Goal: Find specific fact: Find specific fact

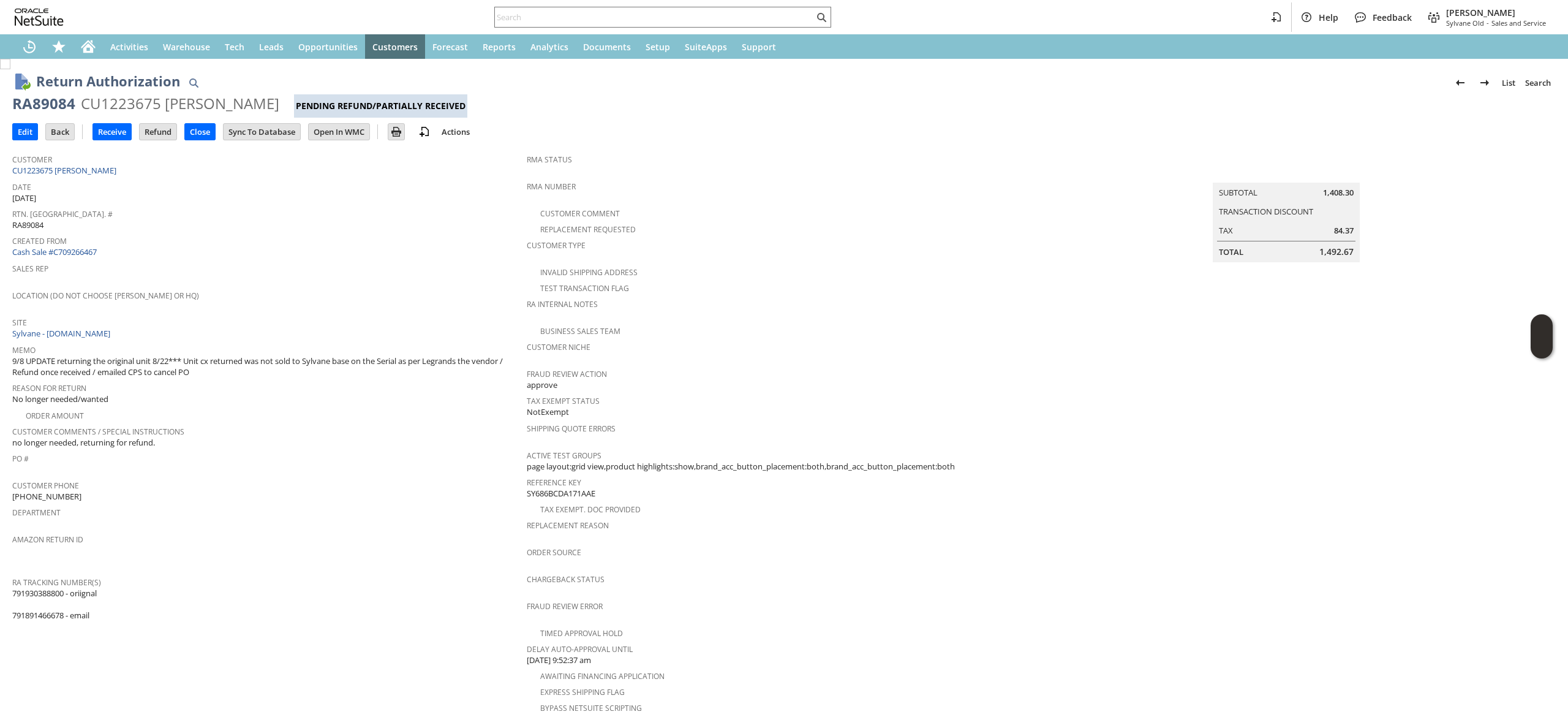
scroll to position [245, 0]
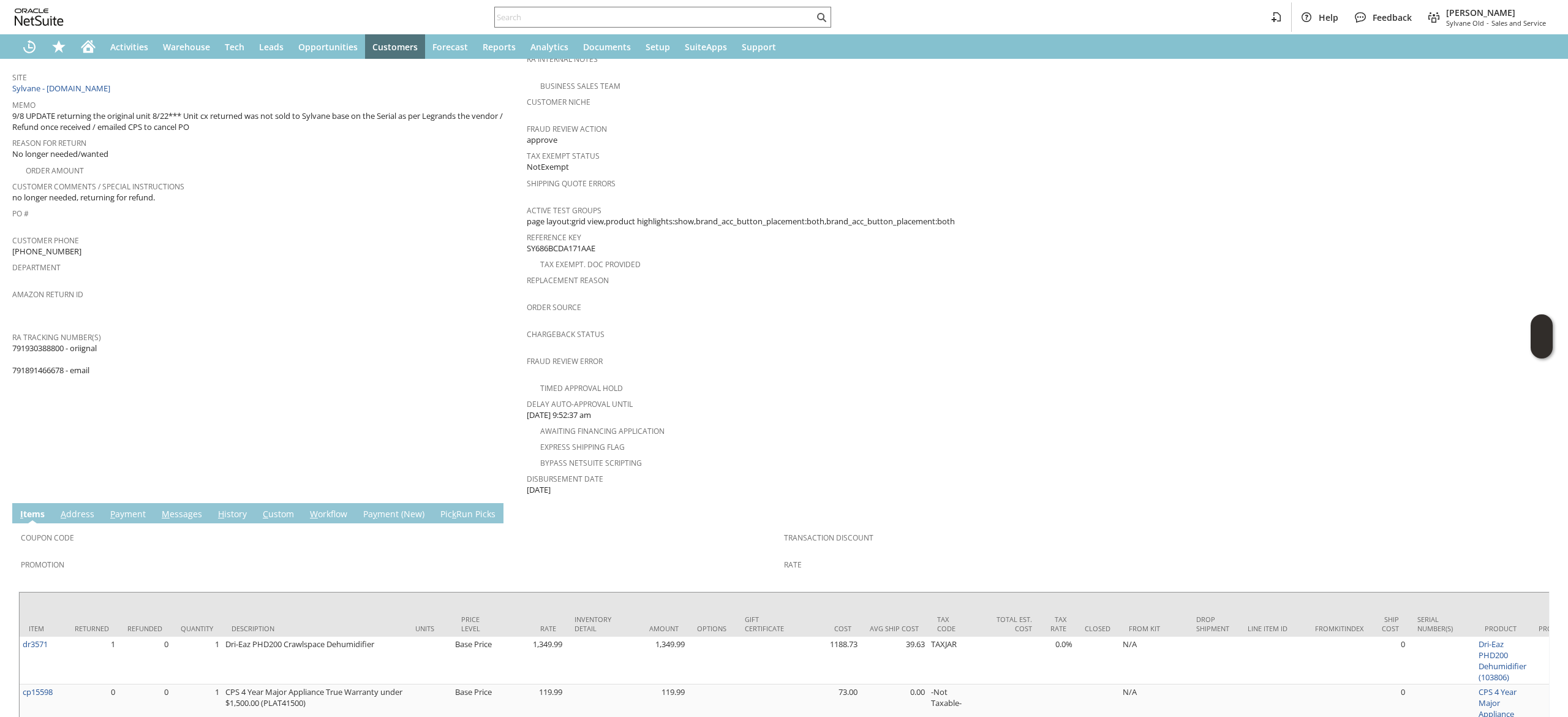
click at [25, 369] on td "Customer CU1223675 [PERSON_NAME] Date [DATE] [GEOGRAPHIC_DATA]. [GEOGRAPHIC_DAT…" at bounding box center [270, 199] width 514 height 594
click at [36, 362] on td "Customer CU1223675 [PERSON_NAME] Date [DATE] [GEOGRAPHIC_DATA]. [GEOGRAPHIC_DAT…" at bounding box center [270, 199] width 514 height 594
click at [43, 357] on span "791930388800 - oriignal 791891466678 - email" at bounding box center [55, 359] width 84 height 34
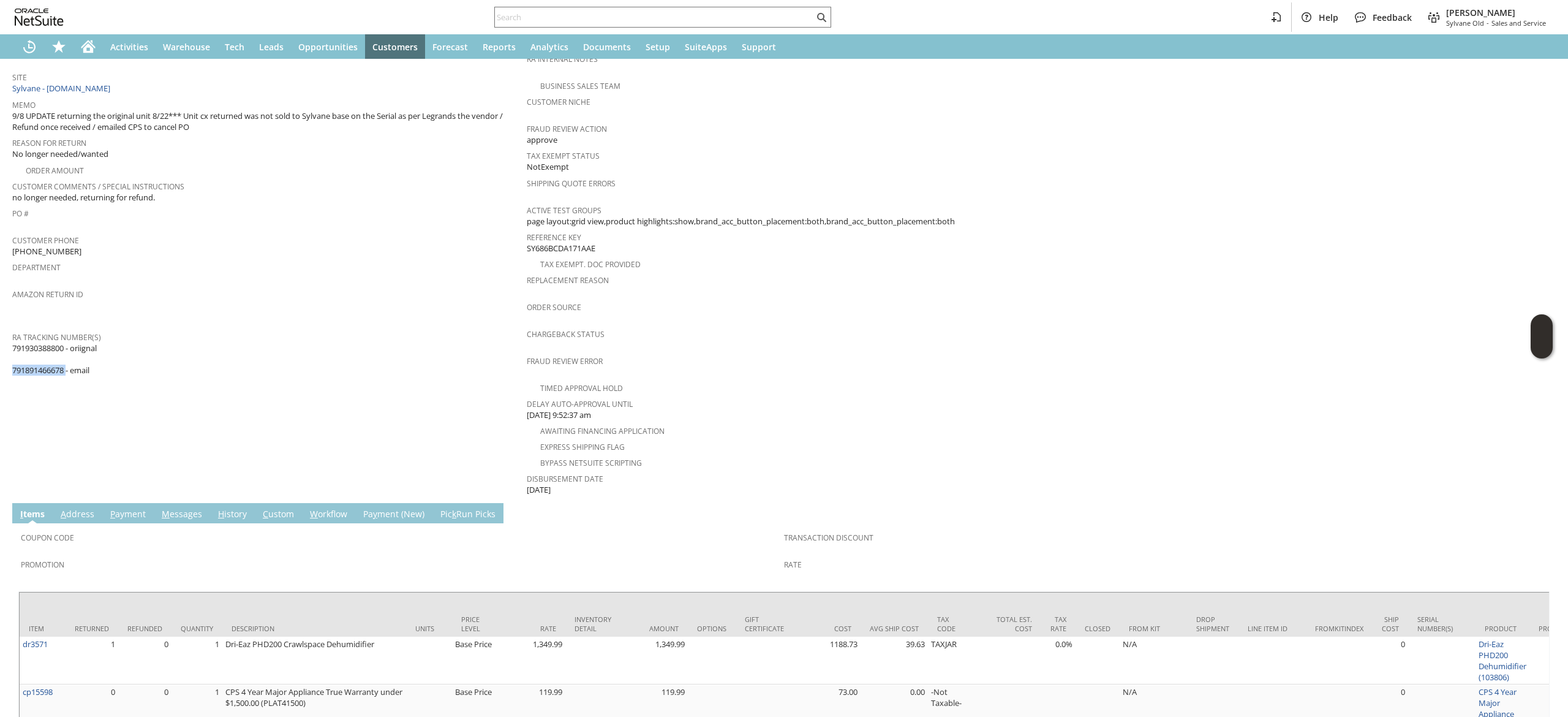
copy span "791891466678"
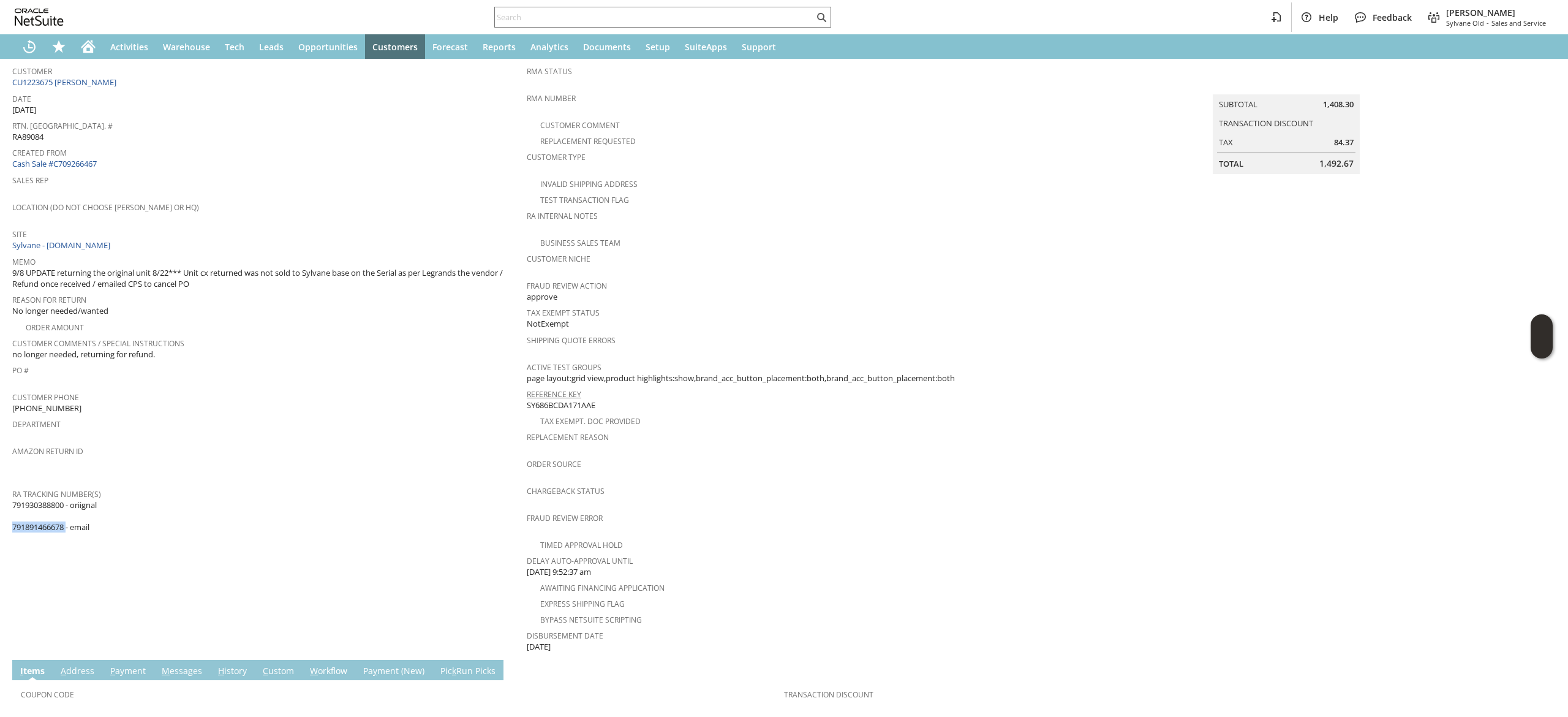
scroll to position [0, 0]
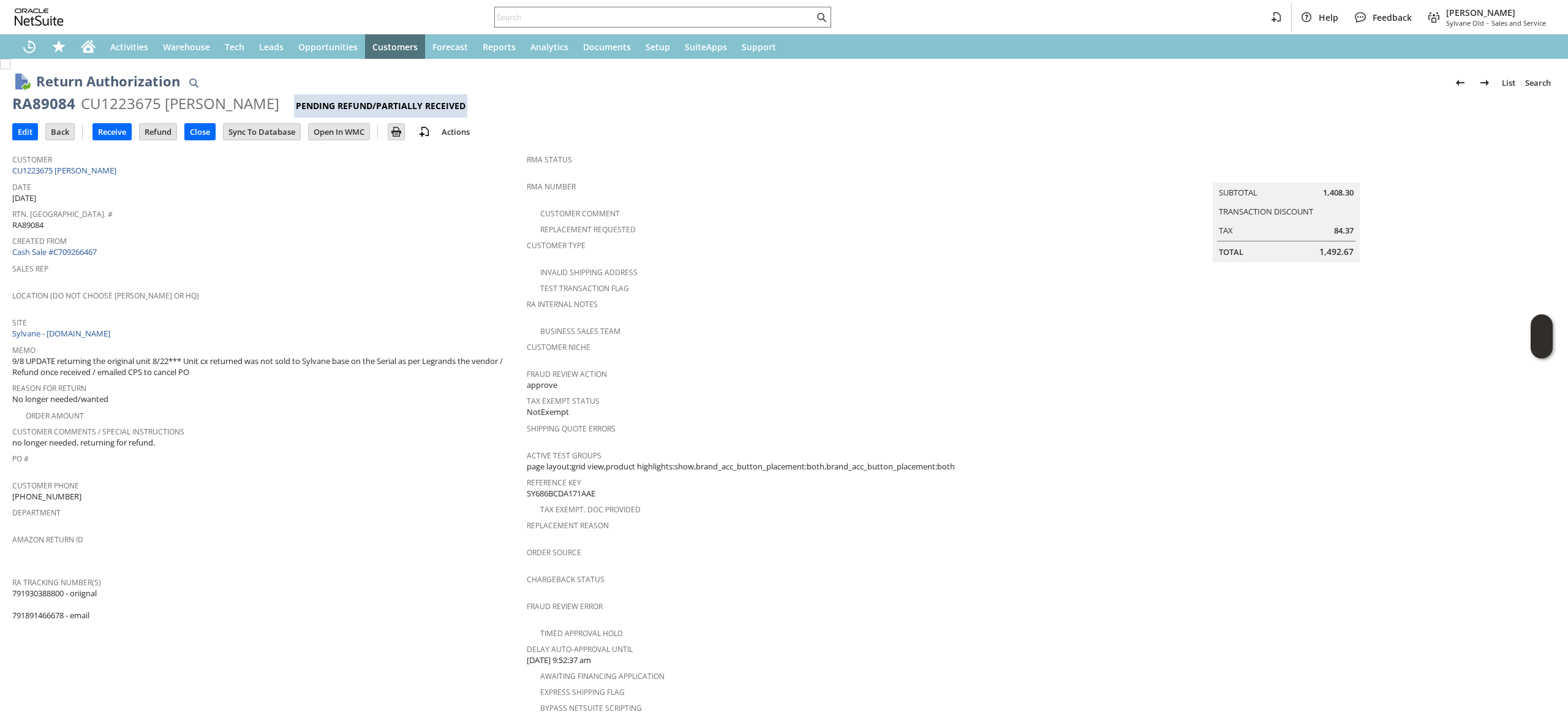
click at [59, 109] on div "RA89084" at bounding box center [44, 104] width 63 height 20
copy div "RA89084"
click at [92, 166] on link "CU1223675 [PERSON_NAME]" at bounding box center [66, 170] width 107 height 11
click at [84, 174] on link "CU1223675 [PERSON_NAME]" at bounding box center [66, 170] width 107 height 11
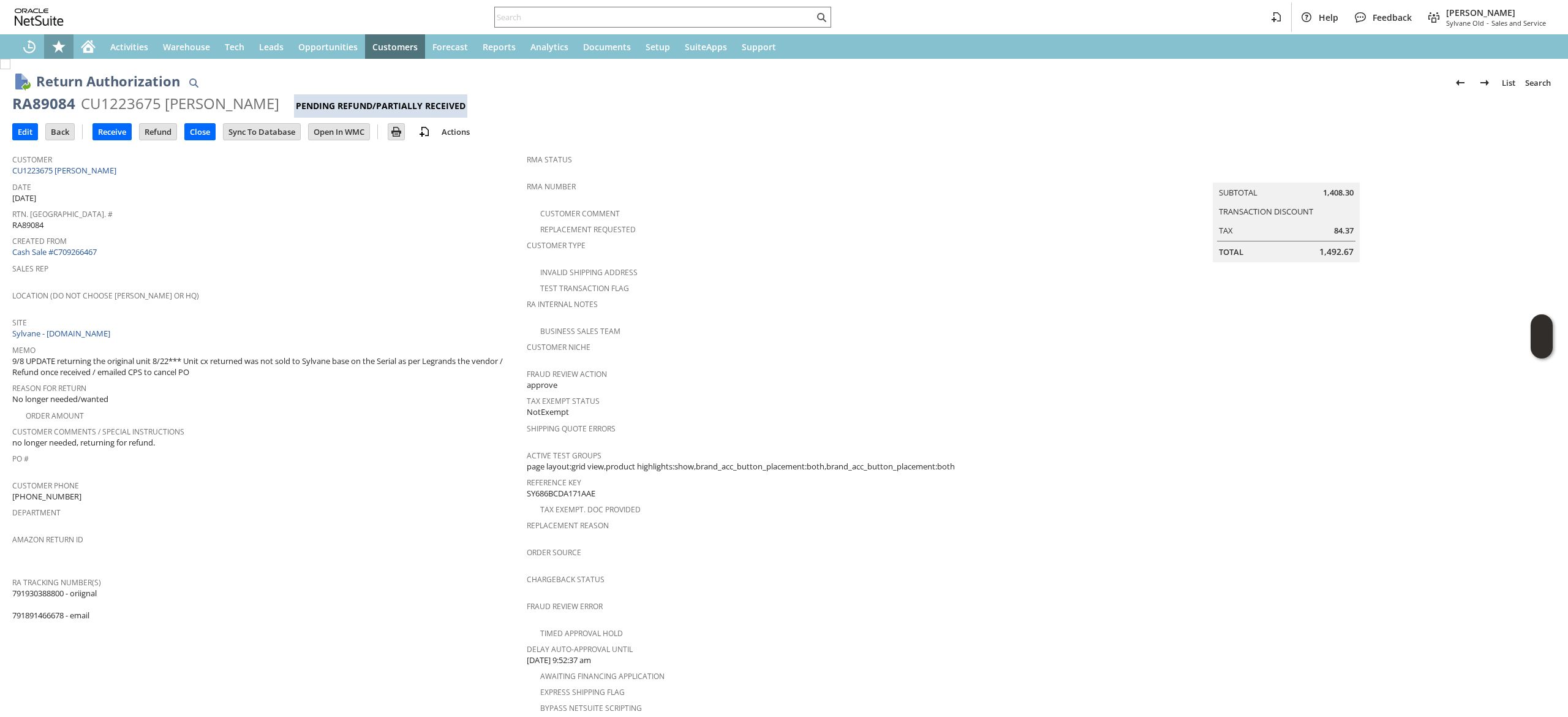
click at [82, 46] on icon "Home" at bounding box center [88, 44] width 14 height 8
